Goal: Information Seeking & Learning: Learn about a topic

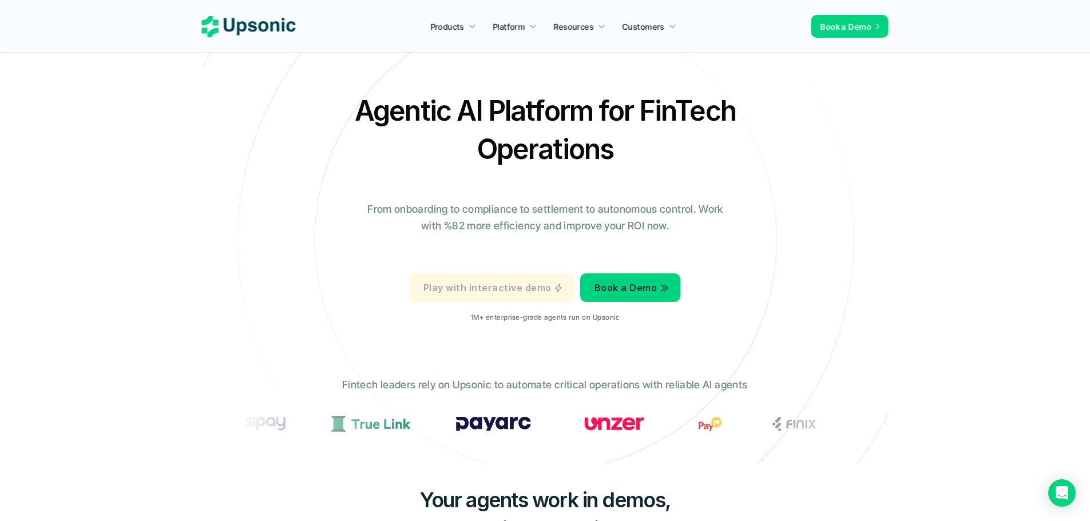
click at [559, 300] on link "Play with interactive demo" at bounding box center [491, 288] width 165 height 29
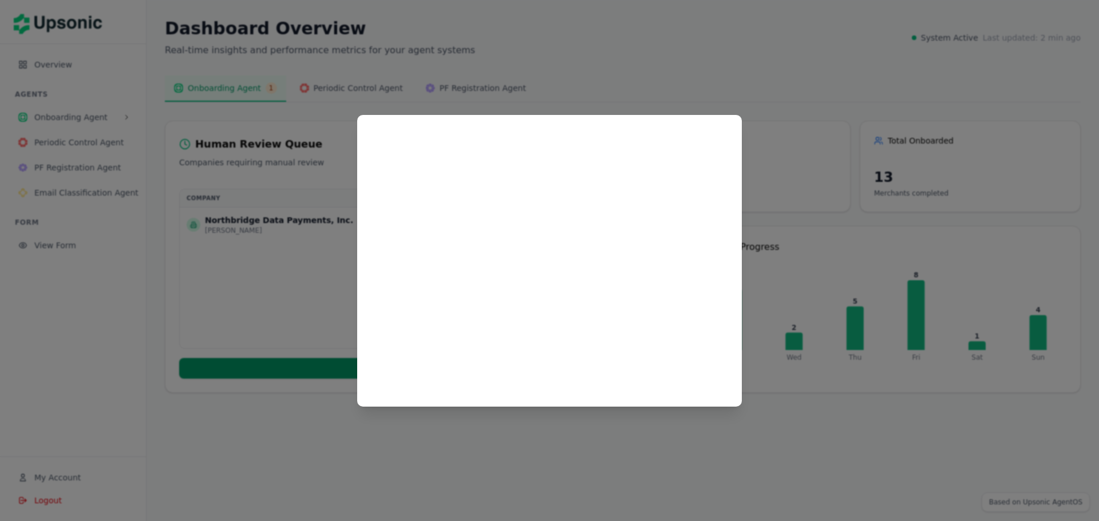
click at [821, 178] on div at bounding box center [549, 260] width 1099 height 521
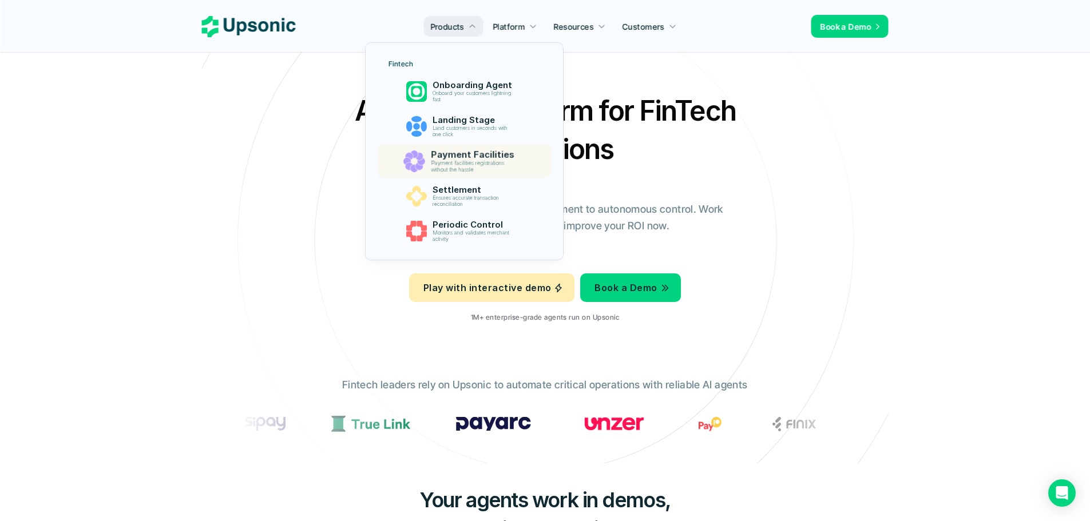
click at [490, 160] on p "Payment facilities registrations without the hassle" at bounding box center [475, 166] width 88 height 13
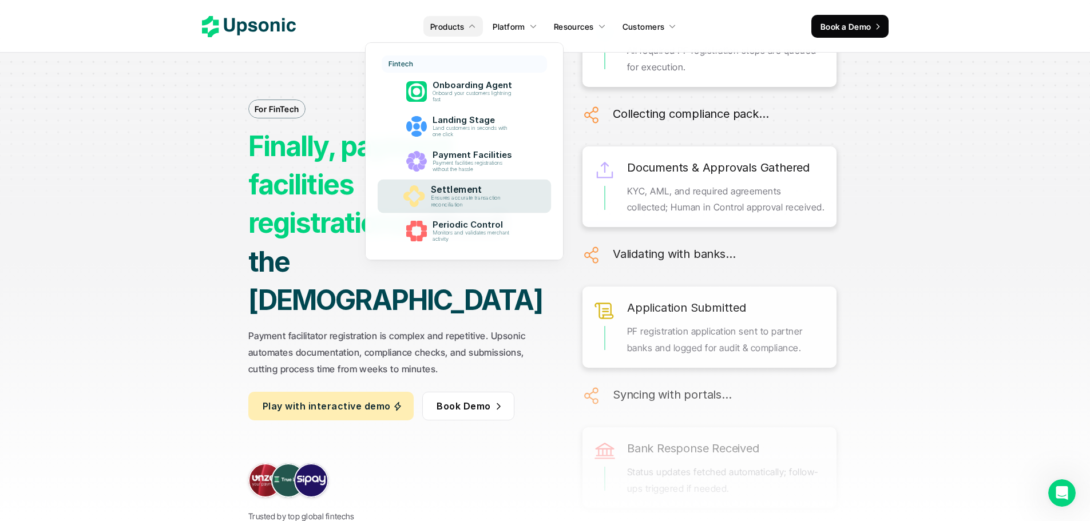
click at [470, 198] on p "Ensures accurate transaction reconciliation" at bounding box center [475, 201] width 88 height 13
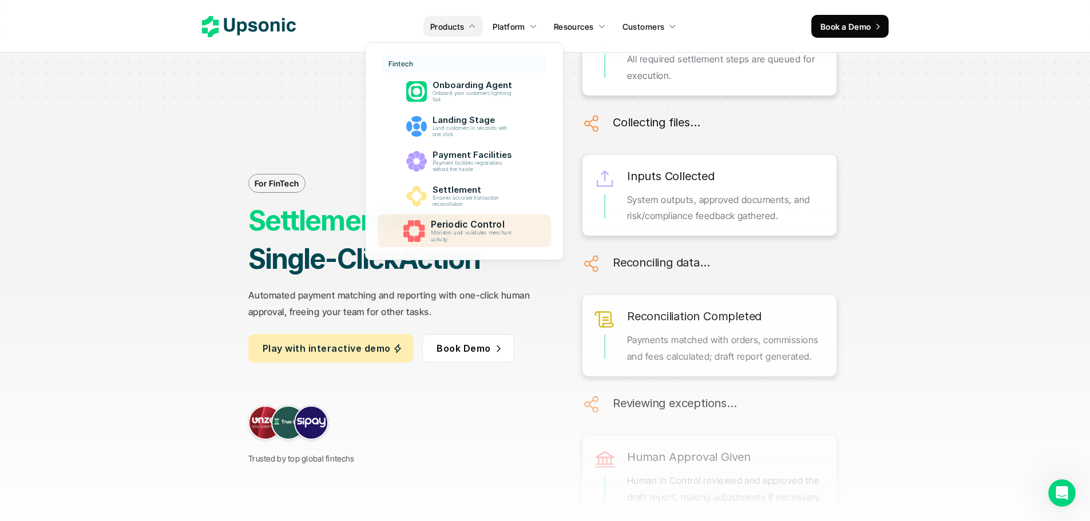
click at [456, 240] on p "Monitors and validates merchant activity" at bounding box center [475, 236] width 88 height 13
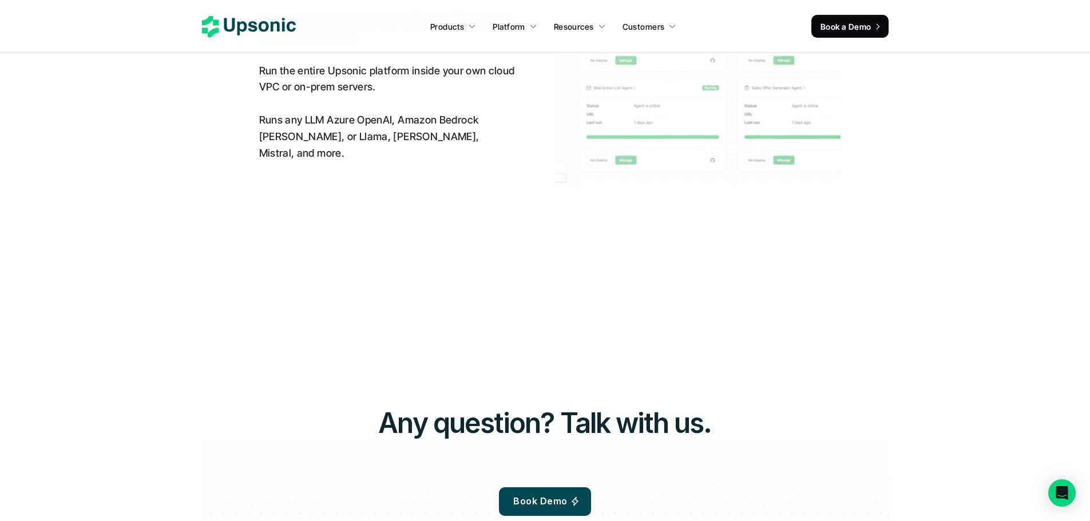
scroll to position [2861, 0]
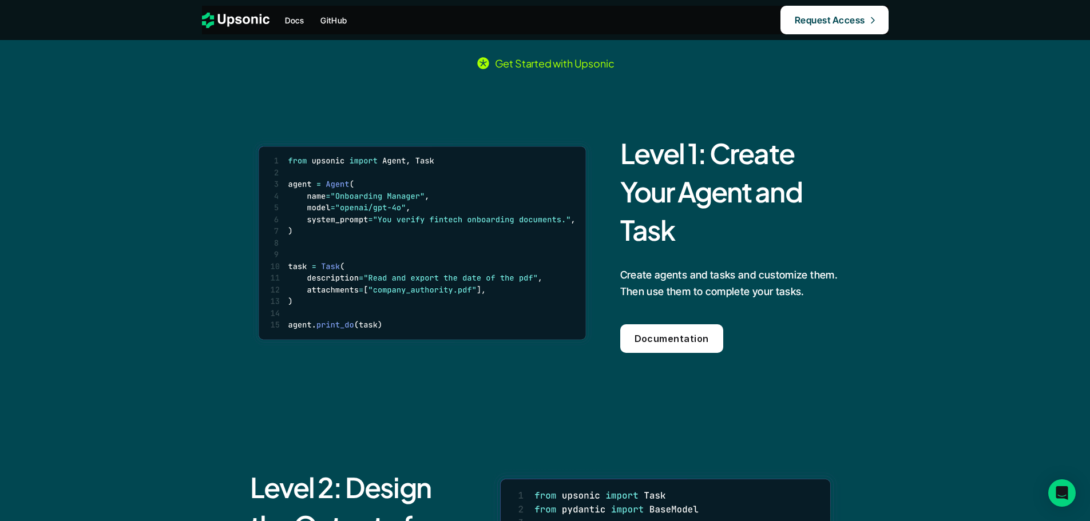
scroll to position [744, 0]
